Goal: Task Accomplishment & Management: Use online tool/utility

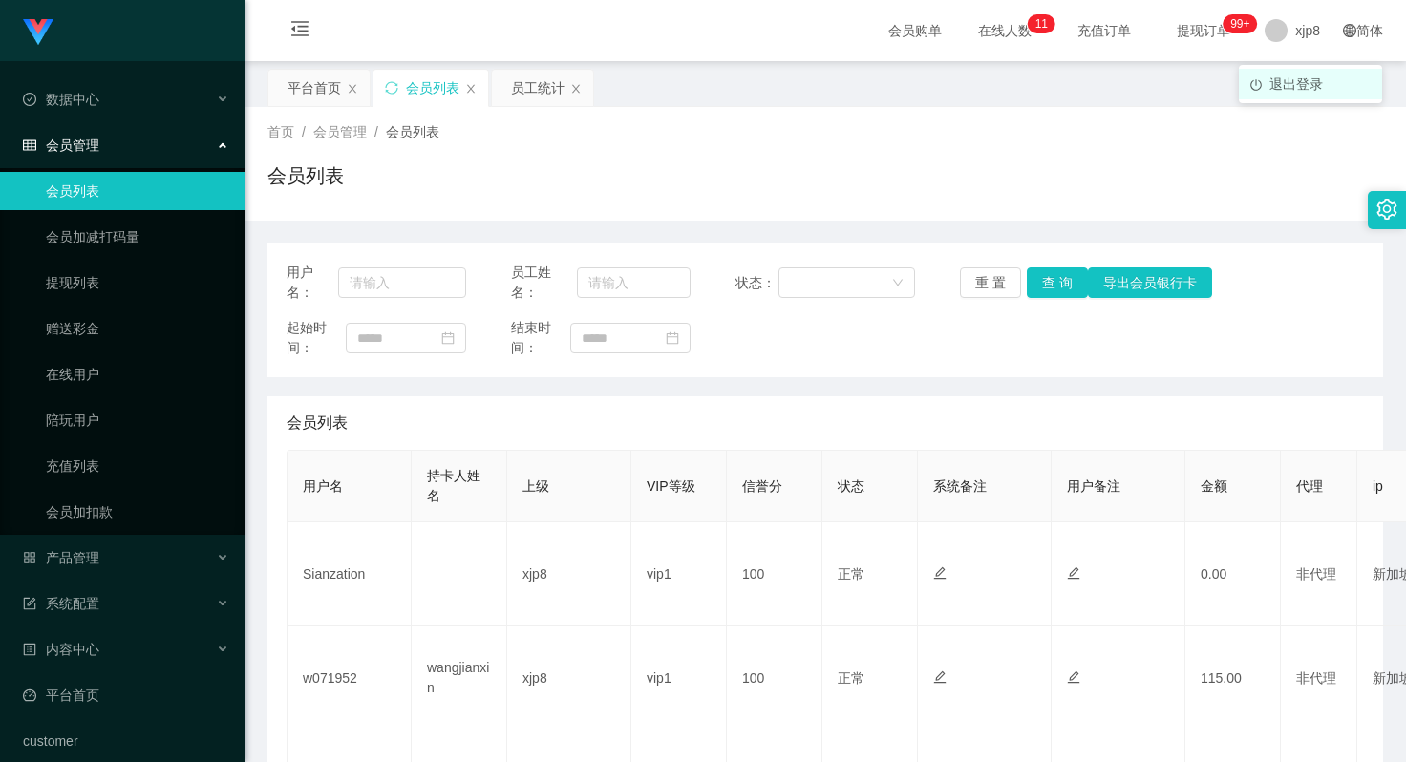
click at [1296, 86] on span "退出登录" at bounding box center [1297, 83] width 54 height 15
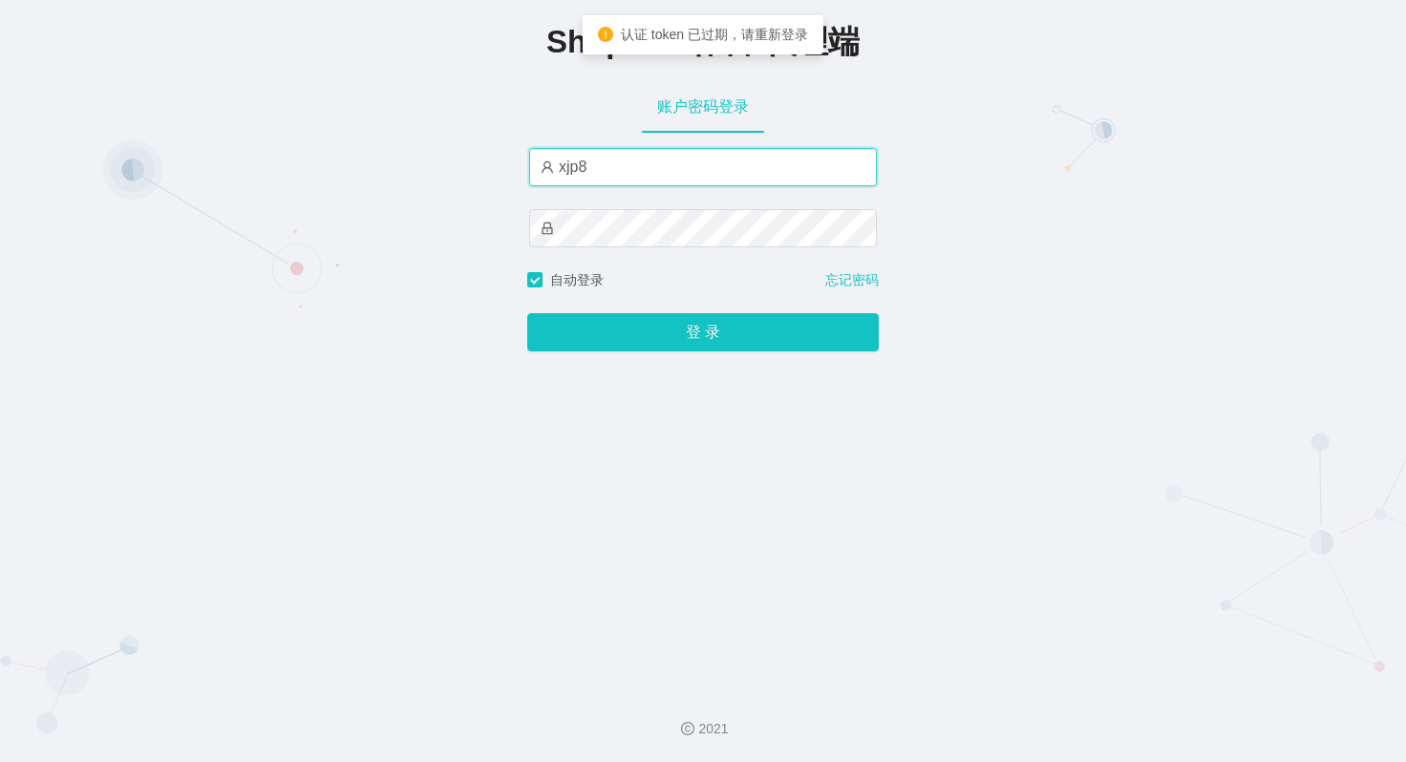
click at [615, 166] on input "xjp8" at bounding box center [703, 167] width 348 height 38
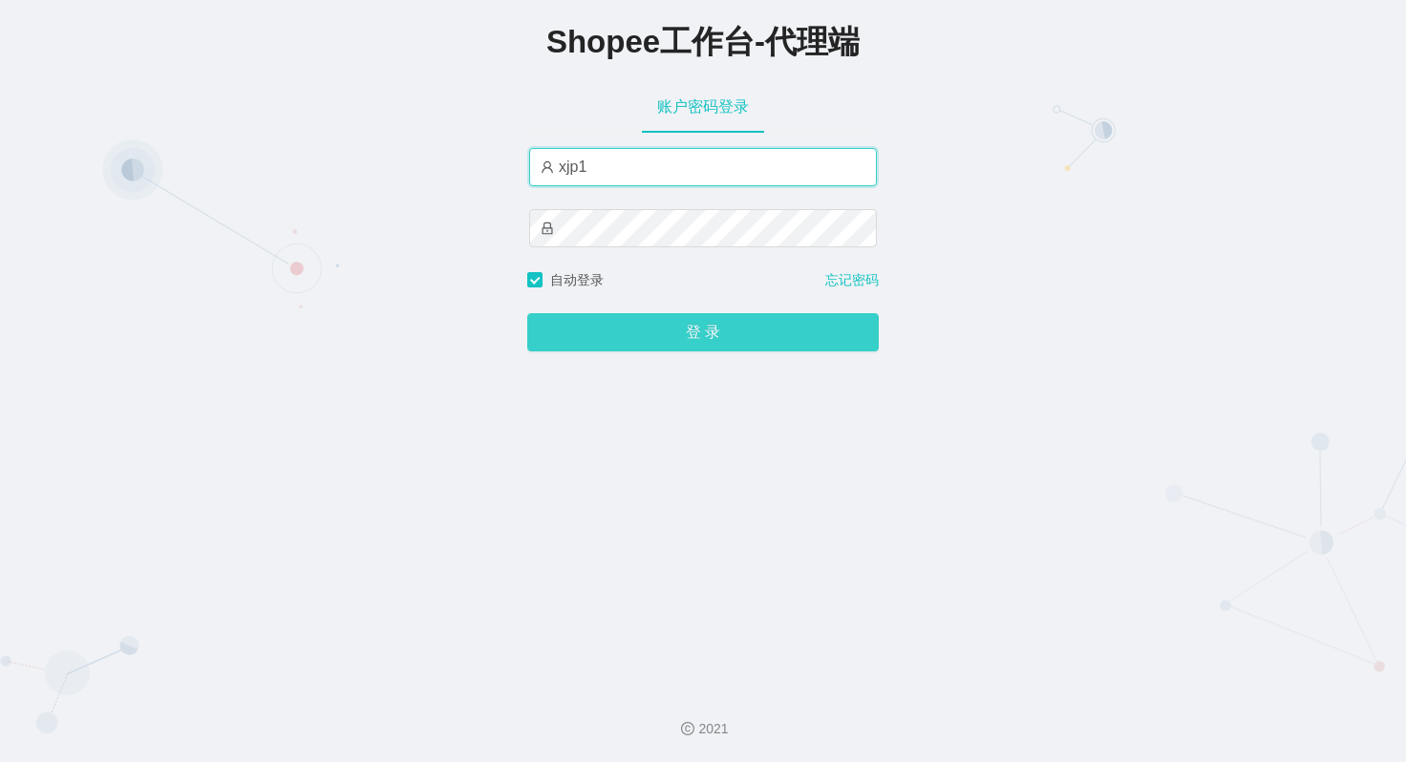
type input "xjp1"
click at [726, 340] on button "登 录" at bounding box center [703, 332] width 352 height 38
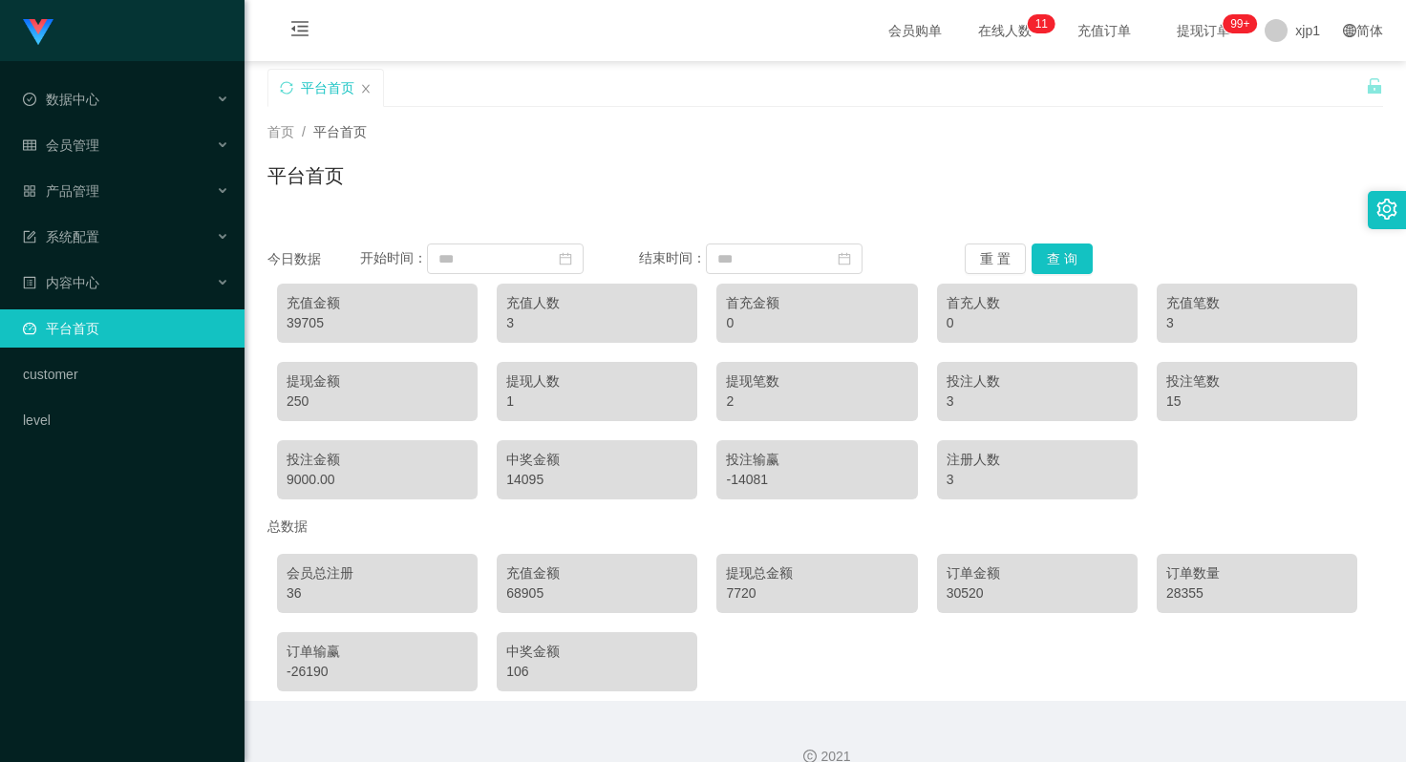
click at [521, 594] on div "68905" at bounding box center [597, 594] width 182 height 20
click at [520, 594] on div "68905" at bounding box center [597, 594] width 182 height 20
click at [299, 328] on div "39705" at bounding box center [378, 323] width 182 height 20
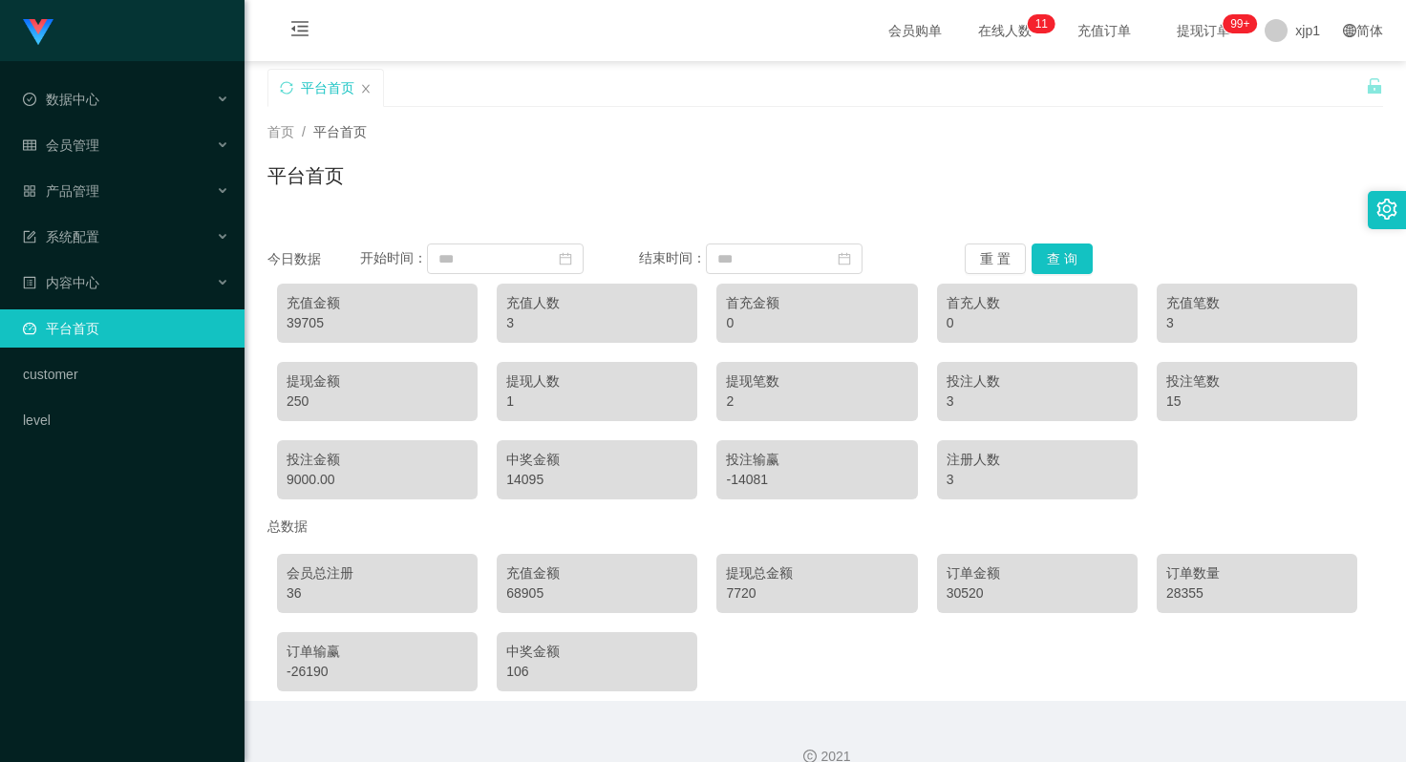
click at [521, 598] on div "68905" at bounding box center [597, 594] width 182 height 20
click at [733, 592] on div "7720" at bounding box center [817, 594] width 182 height 20
click at [1294, 76] on span "退出登录" at bounding box center [1297, 83] width 54 height 15
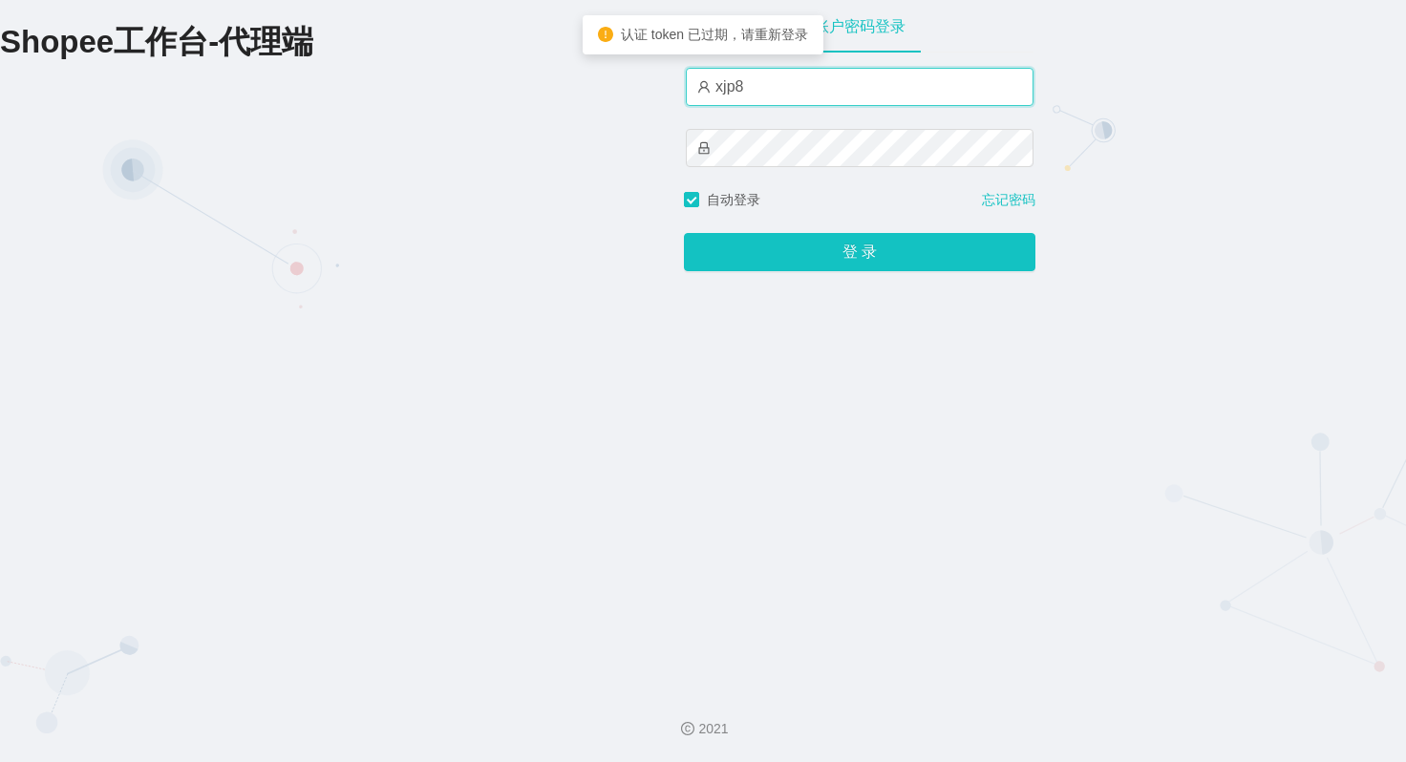
click at [792, 85] on input "xjp8" at bounding box center [860, 87] width 348 height 38
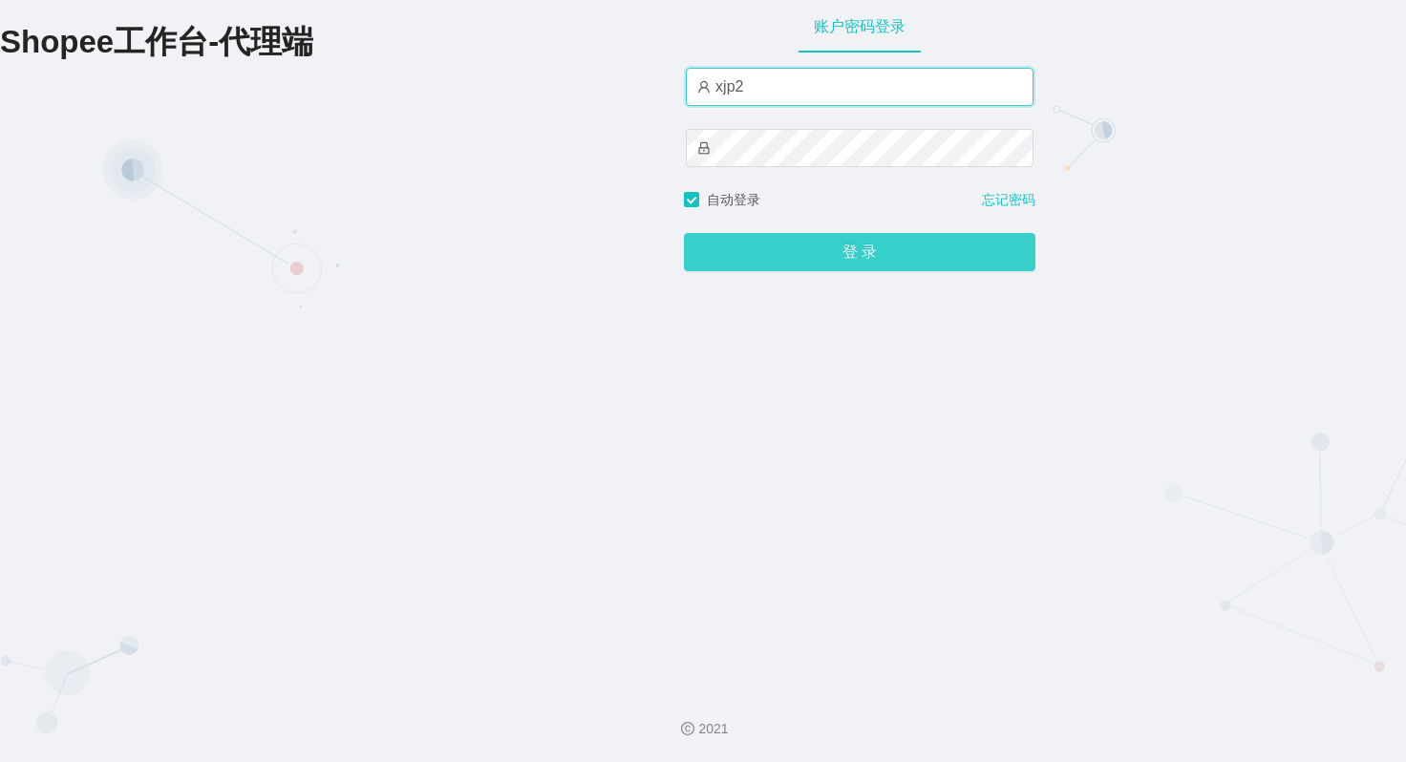
type input "xjp2"
click at [847, 249] on button "登 录" at bounding box center [860, 252] width 352 height 38
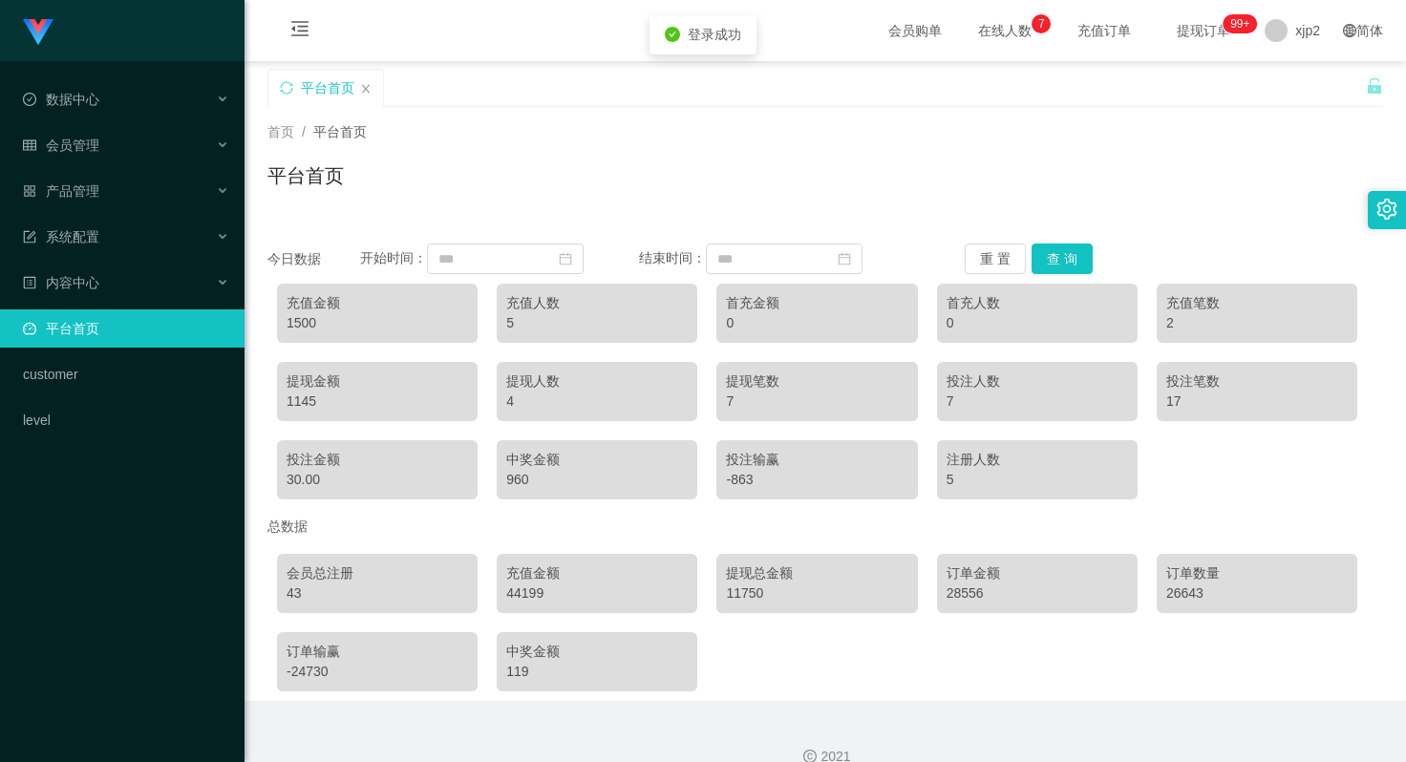
click at [530, 592] on div "44199" at bounding box center [597, 594] width 182 height 20
click at [517, 594] on div "44199" at bounding box center [597, 594] width 182 height 20
click at [1306, 77] on span "退出登录" at bounding box center [1297, 83] width 54 height 15
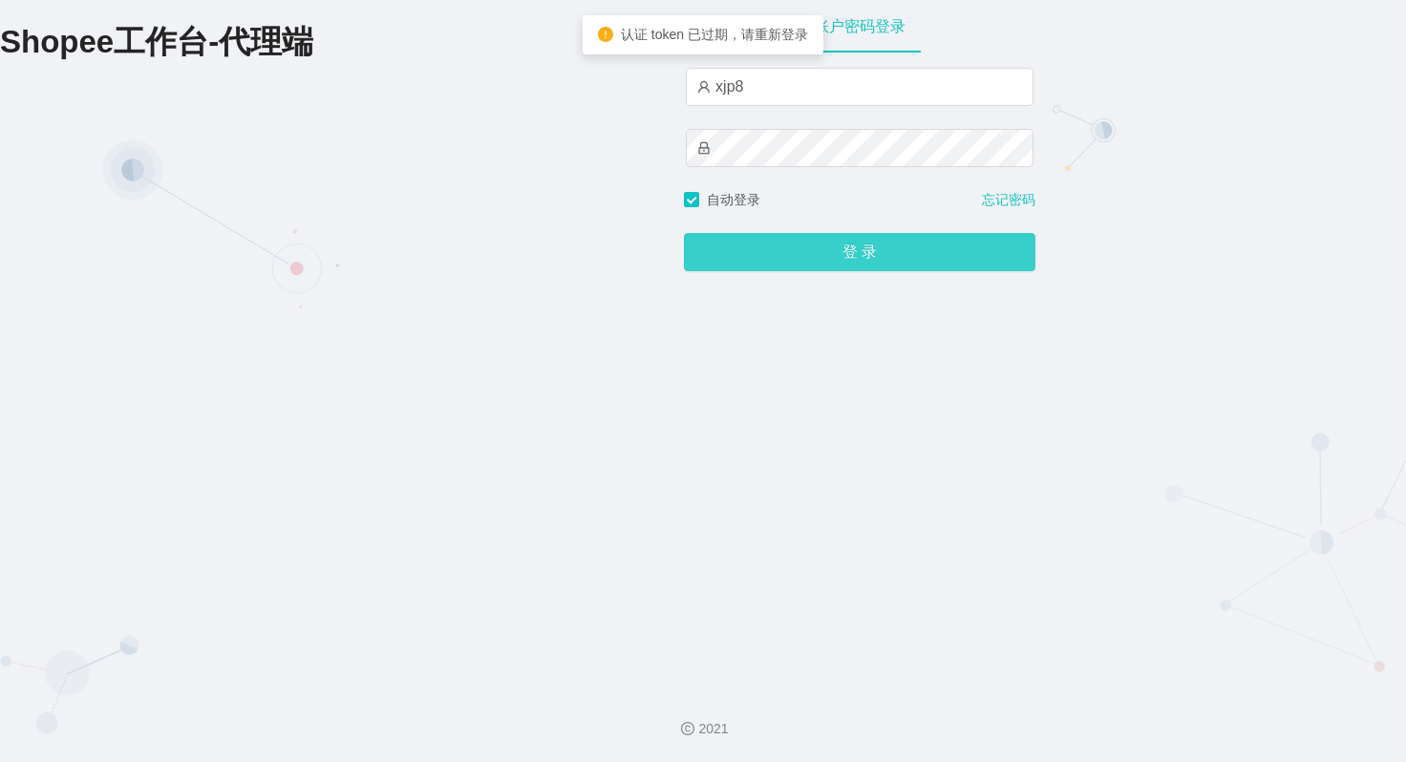
click at [853, 247] on button "登 录" at bounding box center [860, 252] width 352 height 38
